Goal: Task Accomplishment & Management: Manage account settings

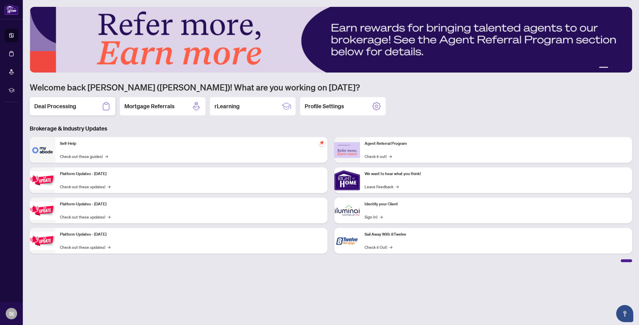
click at [52, 107] on h2 "Deal Processing" at bounding box center [55, 106] width 42 height 8
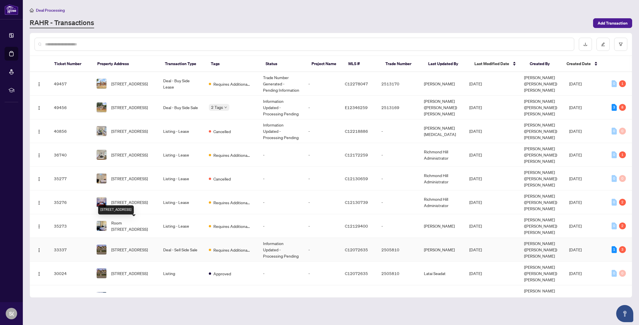
click at [133, 246] on span "[STREET_ADDRESS]" at bounding box center [129, 249] width 37 height 6
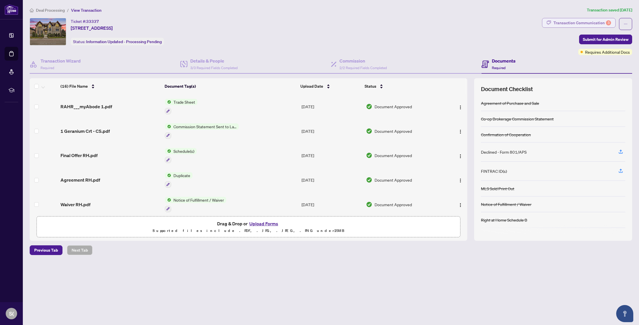
click at [586, 22] on div "Transaction Communication 3" at bounding box center [582, 22] width 58 height 9
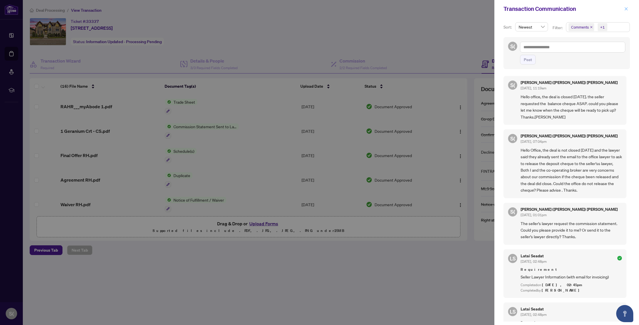
click at [626, 7] on icon "close" at bounding box center [626, 9] width 4 height 4
